Goal: Transaction & Acquisition: Purchase product/service

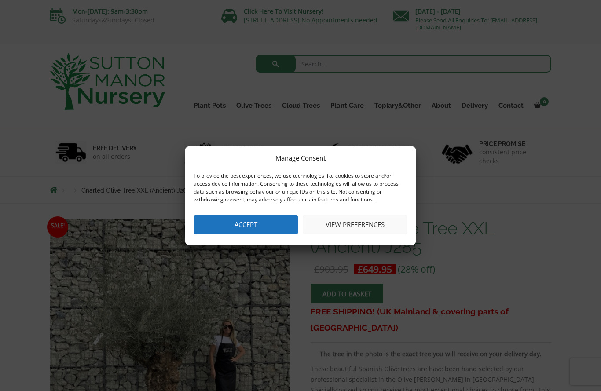
click at [235, 225] on button "Accept" at bounding box center [246, 225] width 105 height 20
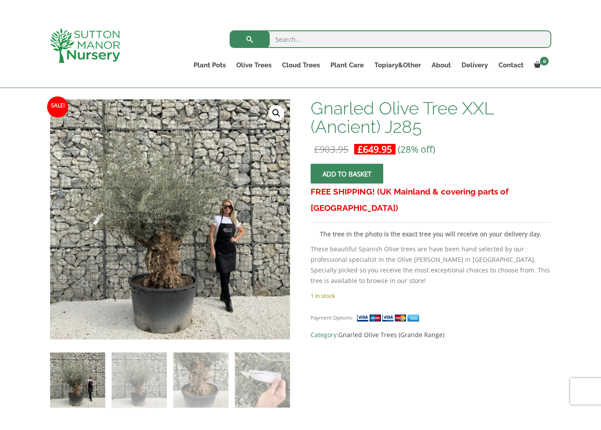
scroll to position [125, 0]
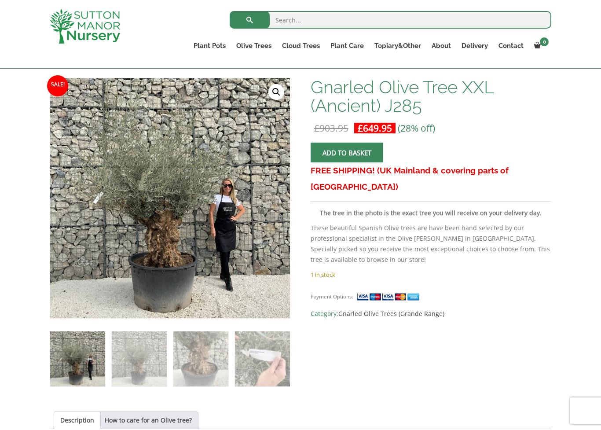
click at [148, 227] on img at bounding box center [245, 273] width 390 height 390
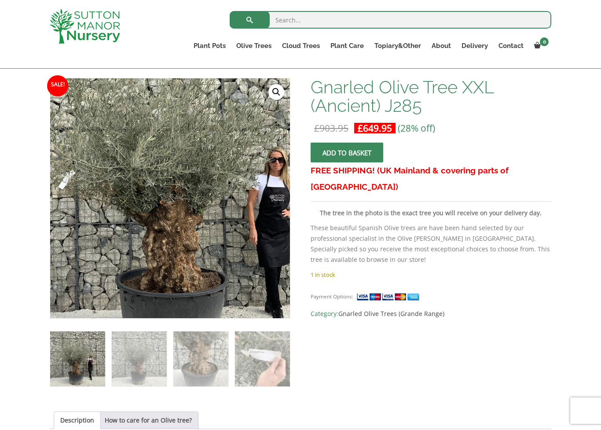
click at [166, 234] on img at bounding box center [184, 180] width 390 height 390
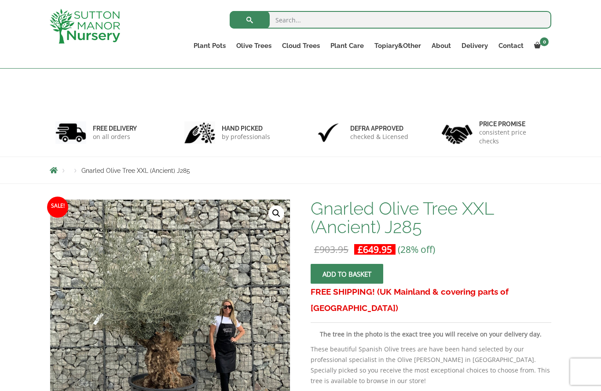
scroll to position [0, 0]
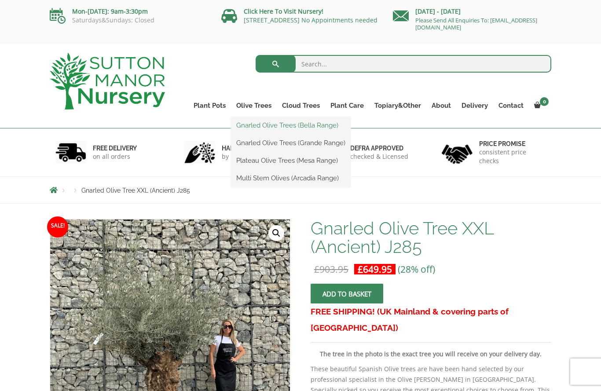
click at [249, 128] on link "Gnarled Olive Trees (Bella Range)" at bounding box center [291, 125] width 120 height 13
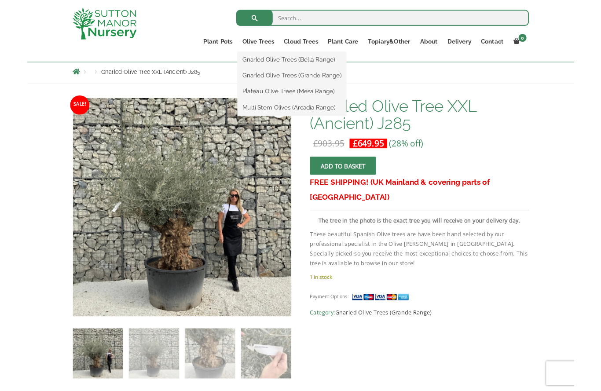
scroll to position [66, 0]
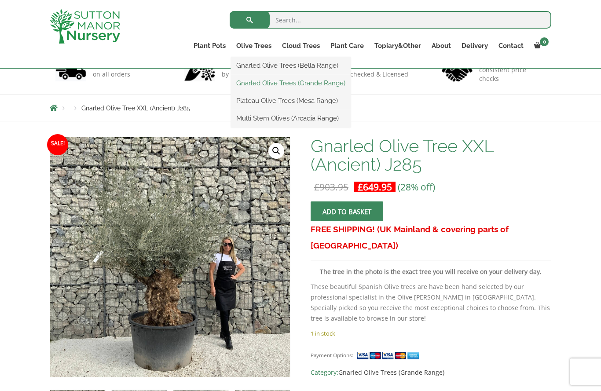
click at [252, 84] on link "Gnarled Olive Trees (Grande Range)" at bounding box center [291, 83] width 120 height 13
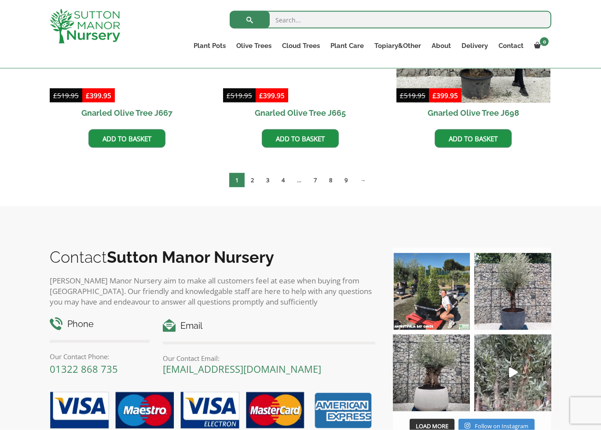
scroll to position [782, 0]
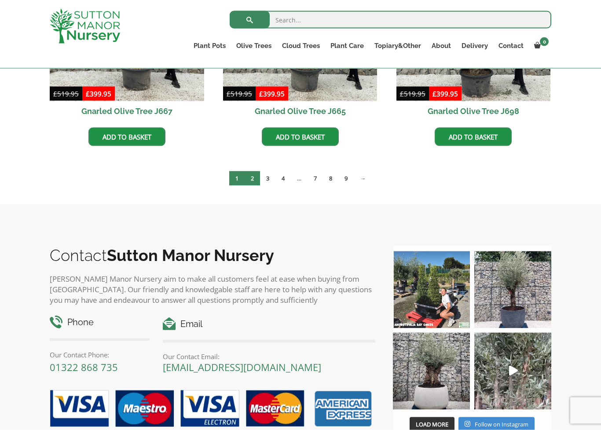
click at [253, 179] on link "2" at bounding box center [252, 178] width 15 height 15
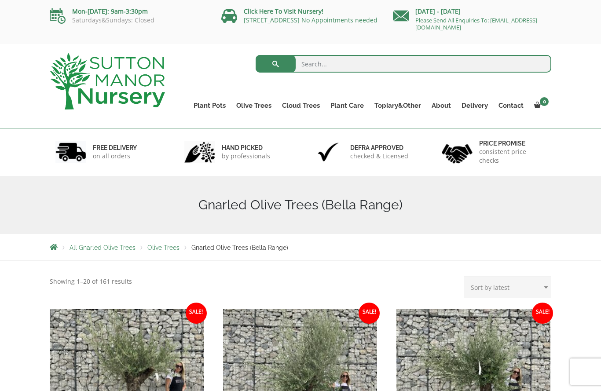
scroll to position [782, 0]
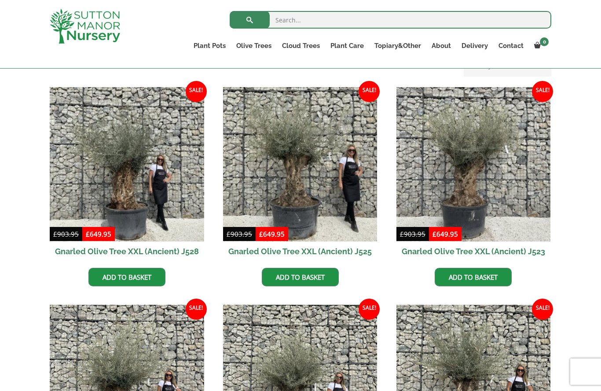
scroll to position [206, 0]
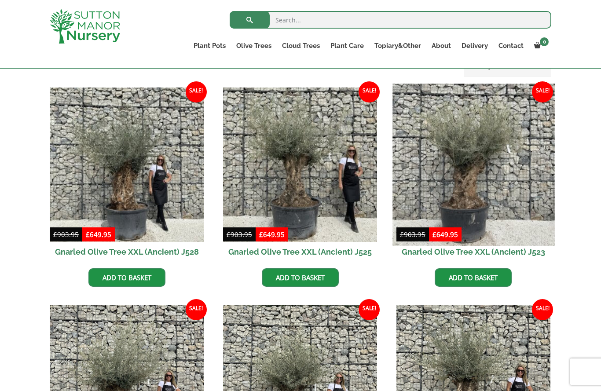
click at [468, 195] on img at bounding box center [473, 165] width 162 height 162
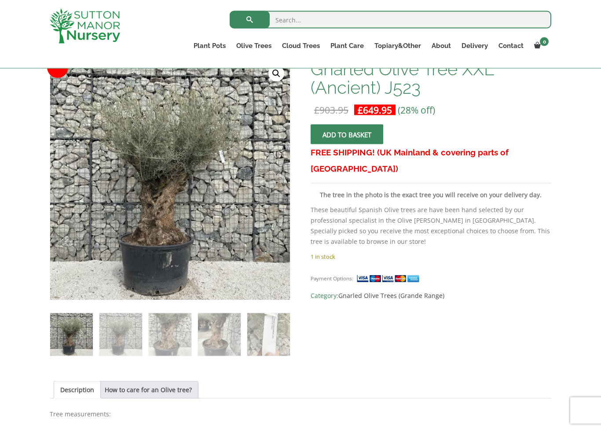
scroll to position [144, 0]
click at [200, 248] on img at bounding box center [245, 255] width 390 height 390
click at [214, 253] on img at bounding box center [245, 255] width 390 height 390
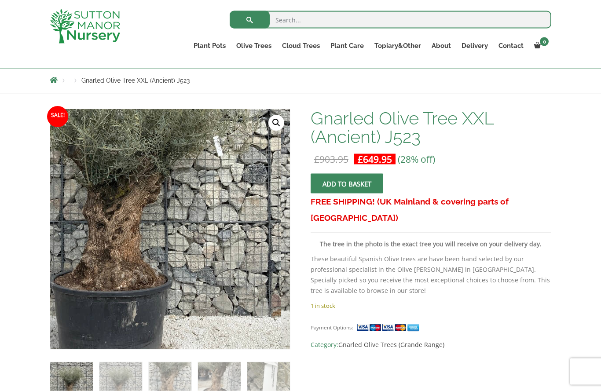
scroll to position [85, 0]
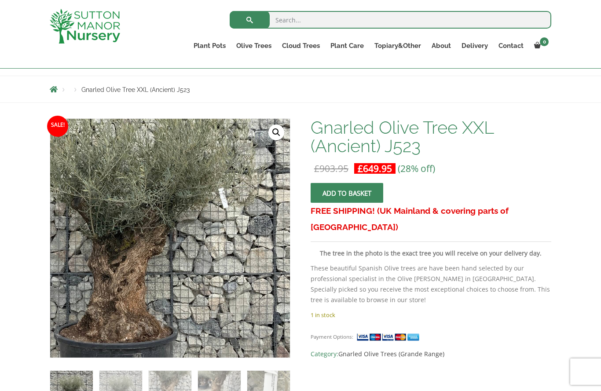
click at [276, 138] on link "🔍" at bounding box center [276, 132] width 16 height 16
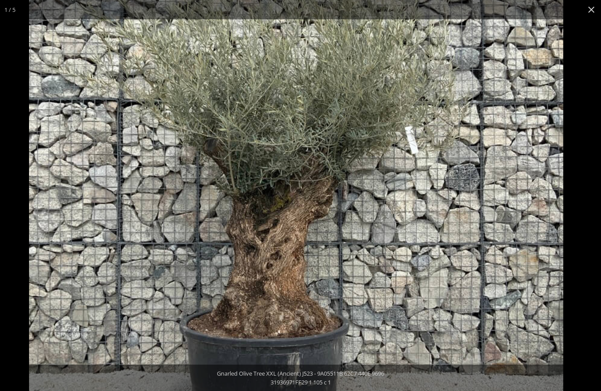
click at [313, 234] on img at bounding box center [296, 192] width 534 height 534
